Goal: Communication & Community: Answer question/provide support

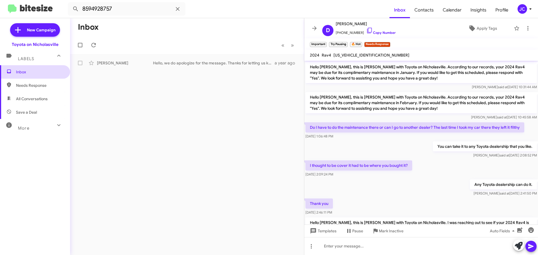
scroll to position [100, 0]
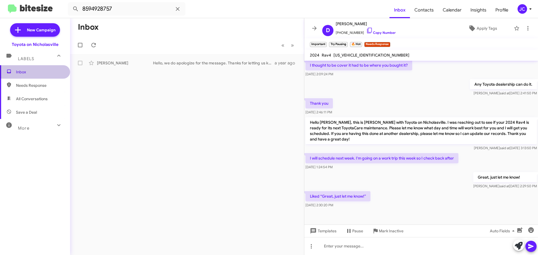
click at [39, 72] on span "Inbox" at bounding box center [40, 72] width 48 height 6
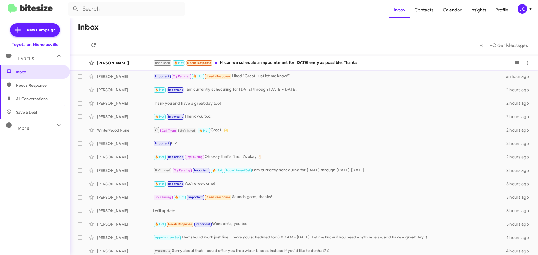
click at [122, 64] on div "[PERSON_NAME]" at bounding box center [125, 63] width 56 height 6
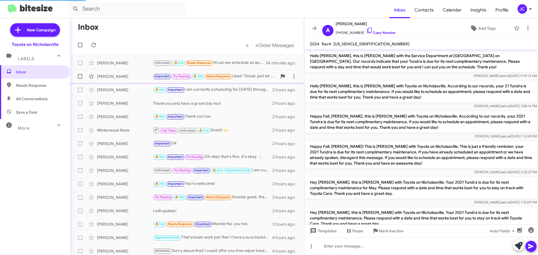
scroll to position [577, 0]
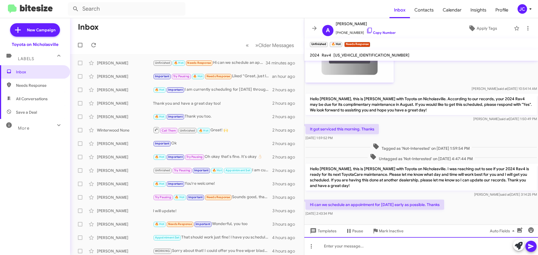
click at [452, 247] on div at bounding box center [421, 246] width 234 height 18
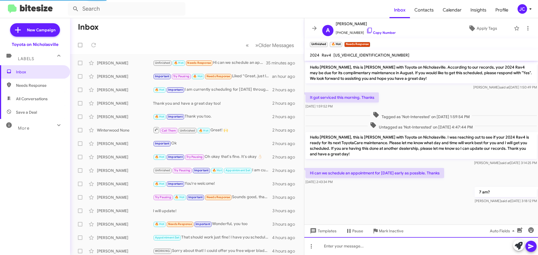
scroll to position [629, 0]
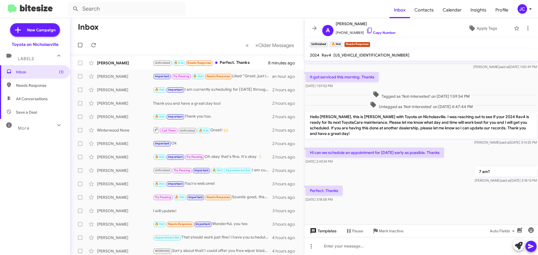
click at [324, 231] on span "Templates" at bounding box center [323, 231] width 28 height 10
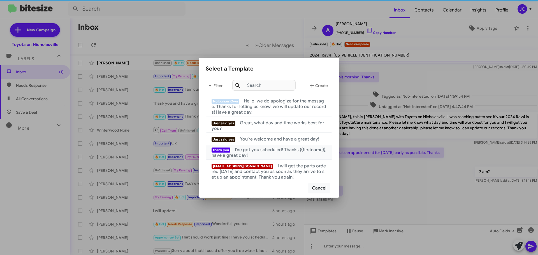
click at [276, 150] on span "I've got you scheduled! Thanks {{firstname}}, have a great day!" at bounding box center [269, 152] width 115 height 11
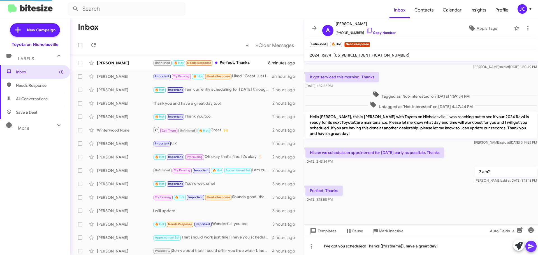
click at [529, 249] on icon at bounding box center [531, 246] width 7 height 7
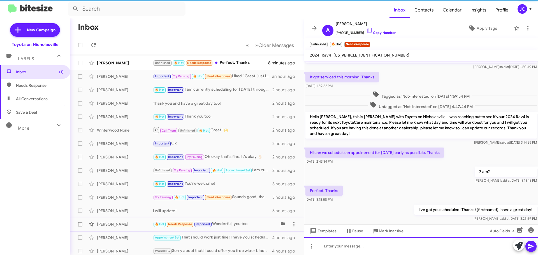
scroll to position [0, 0]
